Goal: Information Seeking & Learning: Learn about a topic

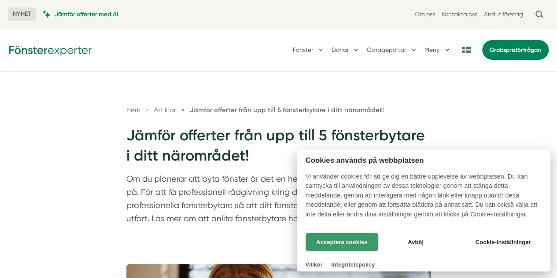
click at [335, 244] on button "Acceptera cookies" at bounding box center [342, 242] width 73 height 18
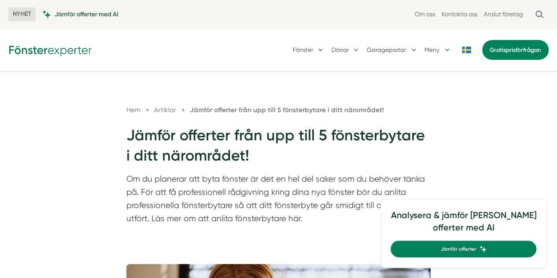
click at [81, 14] on span "Jämför offerter med AI" at bounding box center [87, 14] width 64 height 8
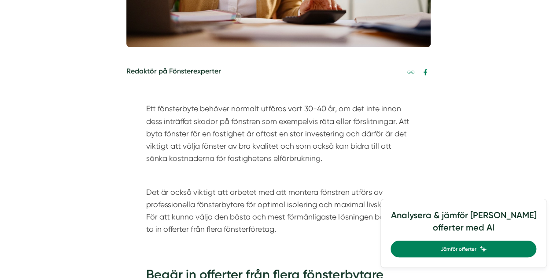
scroll to position [440, 0]
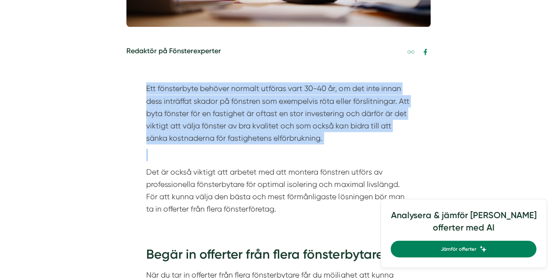
drag, startPoint x: 137, startPoint y: 83, endPoint x: 387, endPoint y: 159, distance: 261.9
click at [383, 159] on div "Ett fönsterbyte behöver normalt utföras vart 30-40 år, om det inte innan dess i…" at bounding box center [278, 151] width 305 height 163
drag, startPoint x: 363, startPoint y: 136, endPoint x: 138, endPoint y: 79, distance: 231.6
click at [138, 79] on div "Ett fönsterbyte behöver normalt utföras vart 30-40 år, om det inte innan dess i…" at bounding box center [278, 151] width 305 height 163
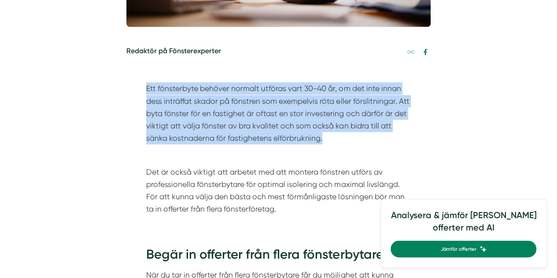
click at [138, 80] on div "Ett fönsterbyte behöver normalt utföras vart 30-40 år, om det inte innan dess i…" at bounding box center [278, 151] width 305 height 163
drag, startPoint x: 138, startPoint y: 80, endPoint x: 376, endPoint y: 149, distance: 247.2
click at [376, 149] on div "Ett fönsterbyte behöver normalt utföras vart 30-40 år, om det inte innan dess i…" at bounding box center [278, 151] width 305 height 163
click at [375, 149] on p at bounding box center [278, 155] width 264 height 12
drag, startPoint x: 295, startPoint y: 128, endPoint x: 149, endPoint y: 89, distance: 151.5
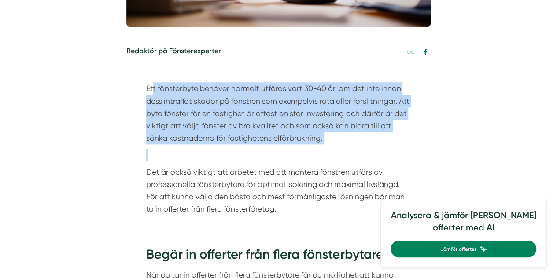
click at [150, 88] on div "Ett fönsterbyte behöver normalt utföras vart 30-40 år, om det inte innan dess i…" at bounding box center [278, 148] width 264 height 133
click at [149, 89] on p "Ett fönsterbyte behöver normalt utföras vart 30-40 år, om det inte innan dess i…" at bounding box center [278, 113] width 264 height 62
drag, startPoint x: 141, startPoint y: 85, endPoint x: 396, endPoint y: 154, distance: 264.1
click at [396, 154] on div "Ett fönsterbyte behöver normalt utföras vart 30-40 år, om det inte innan dess i…" at bounding box center [278, 151] width 305 height 163
click at [381, 146] on div "Ett fönsterbyte behöver normalt utföras vart 30-40 år, om det inte innan dess i…" at bounding box center [278, 148] width 264 height 133
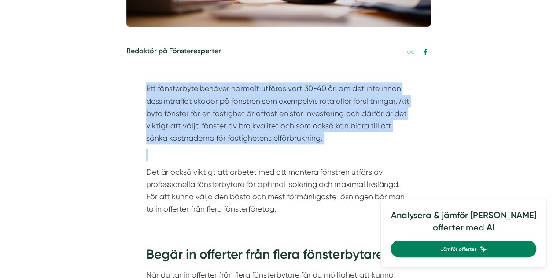
drag, startPoint x: 379, startPoint y: 145, endPoint x: 125, endPoint y: 81, distance: 262.1
click at [129, 81] on div "Ett fönsterbyte behöver normalt utföras vart 30-40 år, om det inte innan dess i…" at bounding box center [278, 151] width 305 height 163
drag, startPoint x: 297, startPoint y: 124, endPoint x: 356, endPoint y: 144, distance: 62.3
click at [355, 144] on div "Ett fönsterbyte behöver normalt utföras vart 30-40 år, om det inte innan dess i…" at bounding box center [278, 151] width 305 height 163
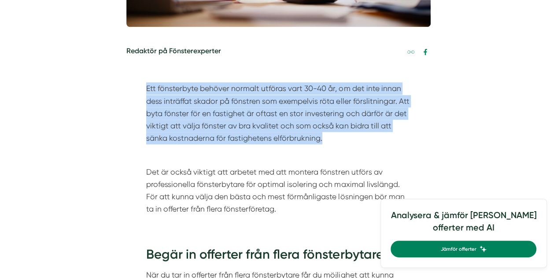
click at [357, 144] on p "Ett fönsterbyte behöver normalt utföras vart 30-40 år, om det inte innan dess i…" at bounding box center [278, 113] width 264 height 62
drag, startPoint x: 271, startPoint y: 120, endPoint x: 128, endPoint y: 80, distance: 148.6
click at [128, 80] on div "Ett fönsterbyte behöver normalt utföras vart 30-40 år, om det inte innan dess i…" at bounding box center [278, 151] width 305 height 163
click at [128, 81] on div "Ett fönsterbyte behöver normalt utföras vart 30-40 år, om det inte innan dess i…" at bounding box center [278, 151] width 305 height 163
drag, startPoint x: 163, startPoint y: 87, endPoint x: 348, endPoint y: 140, distance: 191.8
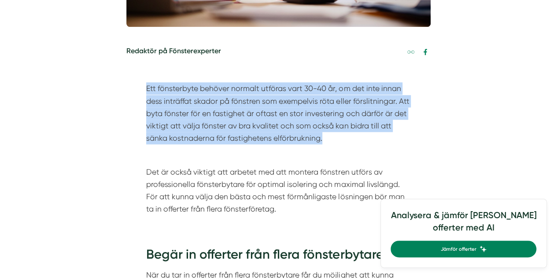
click at [348, 140] on div "Ett fönsterbyte behöver normalt utföras vart 30-40 år, om det inte innan dess i…" at bounding box center [278, 151] width 305 height 163
click at [348, 140] on p "Ett fönsterbyte behöver normalt utföras vart 30-40 år, om det inte innan dess i…" at bounding box center [278, 113] width 264 height 62
drag, startPoint x: 347, startPoint y: 139, endPoint x: 132, endPoint y: 79, distance: 223.6
click at [132, 79] on div "Ett fönsterbyte behöver normalt utföras vart 30-40 år, om det inte innan dess i…" at bounding box center [278, 151] width 305 height 163
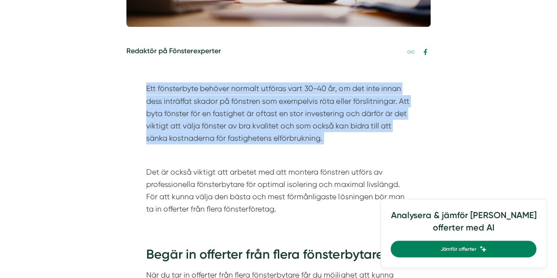
drag, startPoint x: 218, startPoint y: 104, endPoint x: 379, endPoint y: 143, distance: 166.2
click at [379, 143] on div "Ett fönsterbyte behöver normalt utföras vart 30-40 år, om det inte innan dess i…" at bounding box center [278, 151] width 305 height 163
click at [379, 143] on p "Ett fönsterbyte behöver normalt utföras vart 30-40 år, om det inte innan dess i…" at bounding box center [278, 113] width 264 height 62
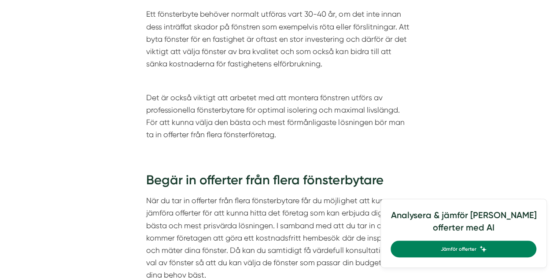
scroll to position [528, 0]
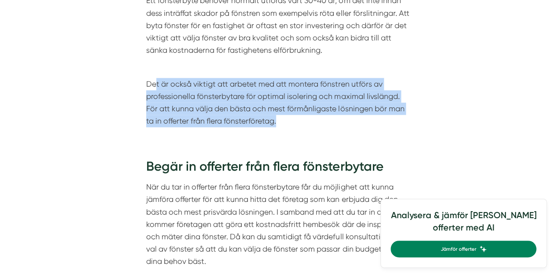
drag, startPoint x: 155, startPoint y: 90, endPoint x: 333, endPoint y: 133, distance: 182.5
click at [333, 133] on div "Ett fönsterbyte behöver normalt utföras vart 30-40 år, om det inte innan dess i…" at bounding box center [278, 63] width 305 height 163
drag, startPoint x: 148, startPoint y: 84, endPoint x: 309, endPoint y: 118, distance: 164.7
click at [309, 118] on p "Det är också viktigt att arbetet med att montera fönstren utförs av professione…" at bounding box center [278, 103] width 264 height 50
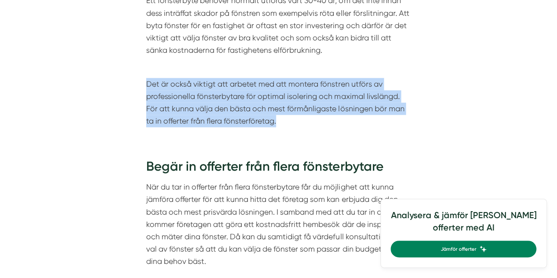
click at [308, 118] on p "Det är också viktigt att arbetet med att montera fönstren utförs av professione…" at bounding box center [278, 103] width 264 height 50
drag, startPoint x: 293, startPoint y: 118, endPoint x: 147, endPoint y: 81, distance: 150.9
click at [147, 81] on p "Det är också viktigt att arbetet med att montera fönstren utförs av professione…" at bounding box center [278, 103] width 264 height 50
drag, startPoint x: 144, startPoint y: 81, endPoint x: 314, endPoint y: 123, distance: 175.2
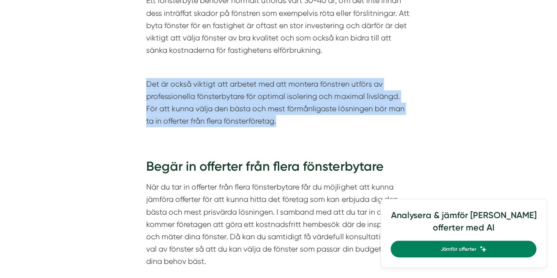
click at [314, 123] on div "Ett fönsterbyte behöver normalt utföras vart 30-40 år, om det inte innan dess i…" at bounding box center [278, 63] width 305 height 163
click at [314, 123] on p "Det är också viktigt att arbetet med att montera fönstren utförs av professione…" at bounding box center [278, 103] width 264 height 50
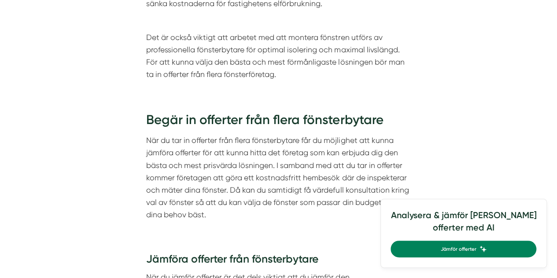
scroll to position [617, 0]
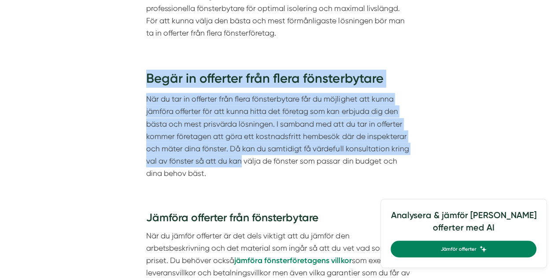
drag, startPoint x: 151, startPoint y: 76, endPoint x: 243, endPoint y: 162, distance: 126.2
click at [243, 162] on div "Begär in offerter från flera fönsterbytare När du tar in offerter från flera fö…" at bounding box center [278, 127] width 305 height 140
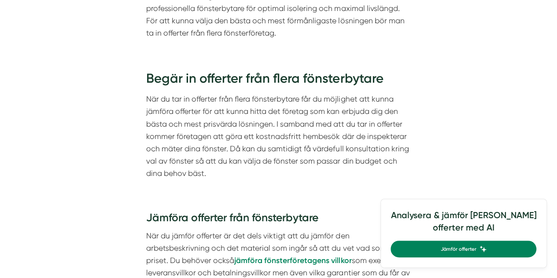
click at [244, 166] on p "När du tar in offerter från flera fönsterbytare får du möjlighet att kunna jämf…" at bounding box center [278, 136] width 264 height 87
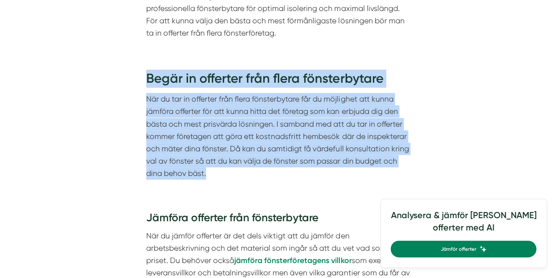
drag, startPoint x: 242, startPoint y: 171, endPoint x: 138, endPoint y: 78, distance: 139.4
click at [138, 78] on div "Begär in offerter från flera fönsterbytare När du tar in offerter från flera fö…" at bounding box center [278, 127] width 305 height 140
drag, startPoint x: 140, startPoint y: 75, endPoint x: 268, endPoint y: 199, distance: 177.8
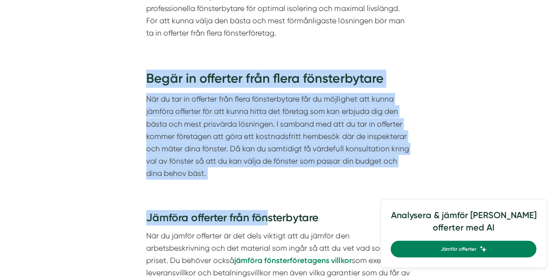
click at [258, 188] on div "Begär in offerter från flera fönsterbytare När du tar in offerter från flera fö…" at bounding box center [278, 127] width 305 height 140
drag, startPoint x: 248, startPoint y: 177, endPoint x: 143, endPoint y: 78, distance: 145.5
click at [143, 78] on div "Begär in offerter från flera fönsterbytare När du tar in offerter från flera fö…" at bounding box center [278, 127] width 305 height 140
